Goal: Understand process/instructions

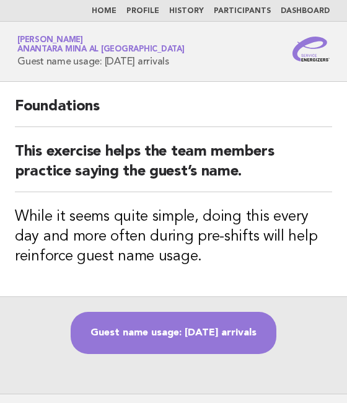
click at [260, 97] on div "Foundations This exercise helps the team members practice saying the guest’s na…" at bounding box center [173, 189] width 347 height 215
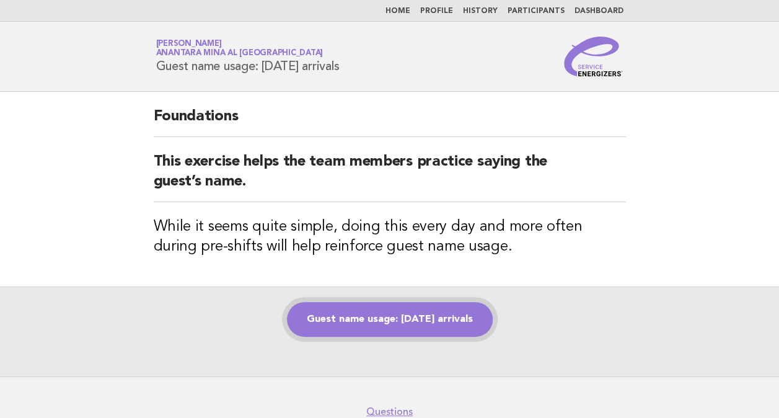
click at [347, 311] on link "Guest name usage: [DATE] arrivals" at bounding box center [390, 319] width 206 height 35
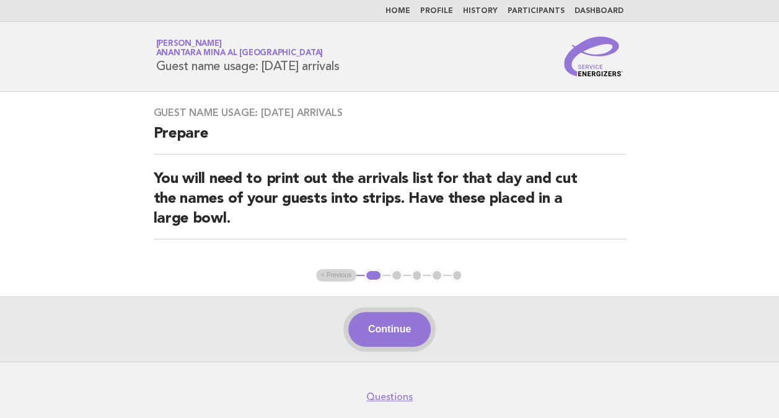
click at [410, 335] on button "Continue" at bounding box center [390, 329] width 82 height 35
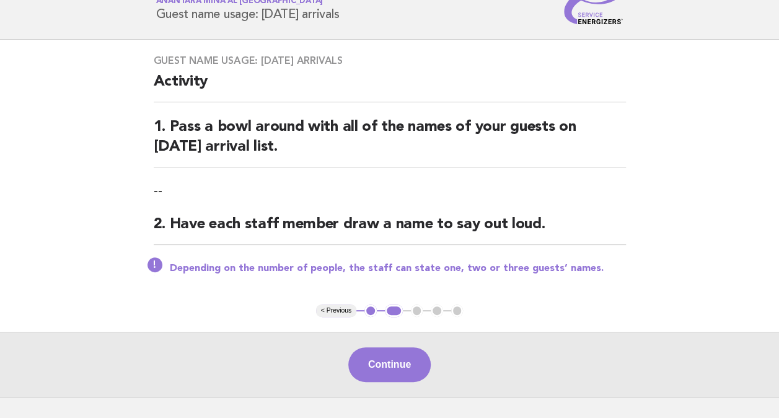
scroll to position [53, 0]
click at [408, 370] on button "Continue" at bounding box center [390, 364] width 82 height 35
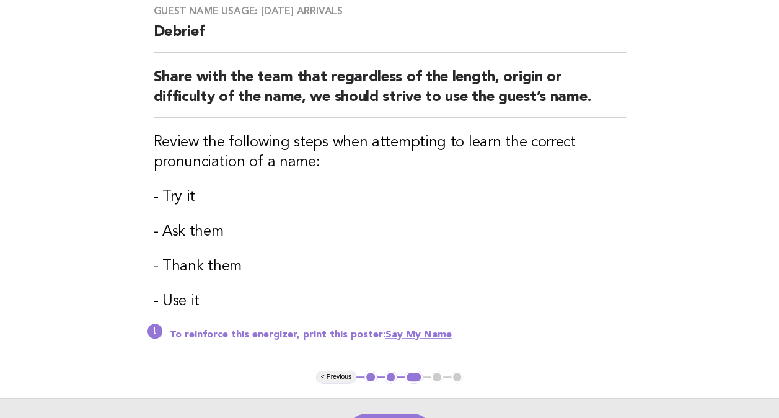
scroll to position [103, 0]
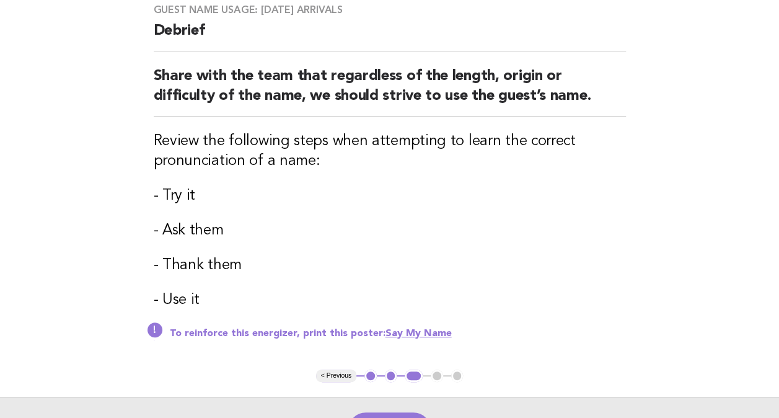
click at [525, 215] on div "Guest name usage: [DATE] arrivals Debrief Share with the team that regardless o…" at bounding box center [390, 179] width 502 height 381
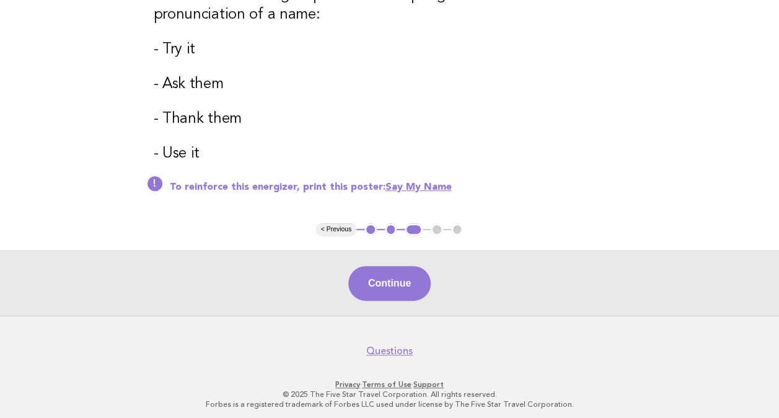
scroll to position [253, 0]
